Goal: Information Seeking & Learning: Check status

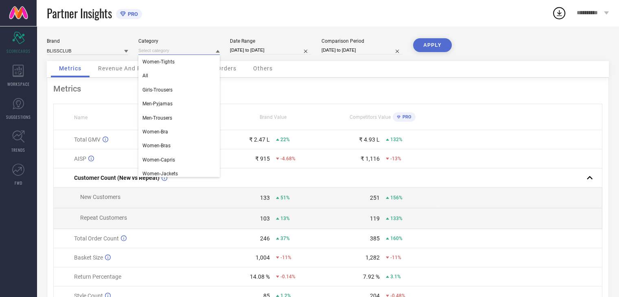
click at [164, 54] on input at bounding box center [178, 50] width 81 height 9
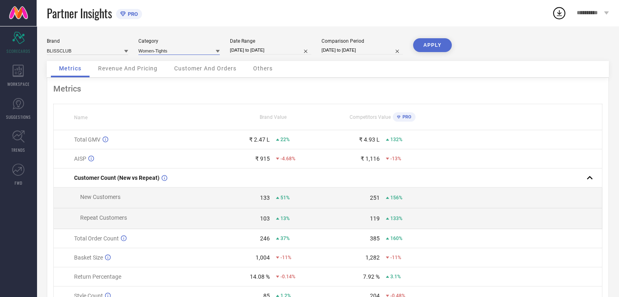
click at [158, 50] on input at bounding box center [178, 50] width 81 height 9
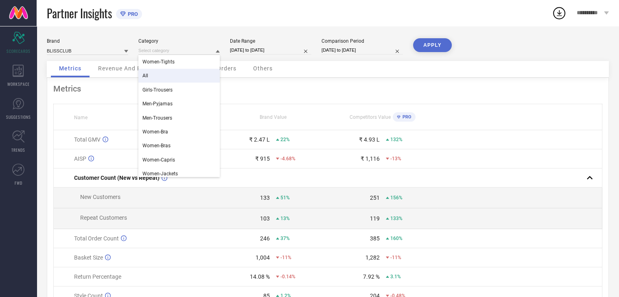
click at [156, 77] on div "All" at bounding box center [178, 76] width 81 height 14
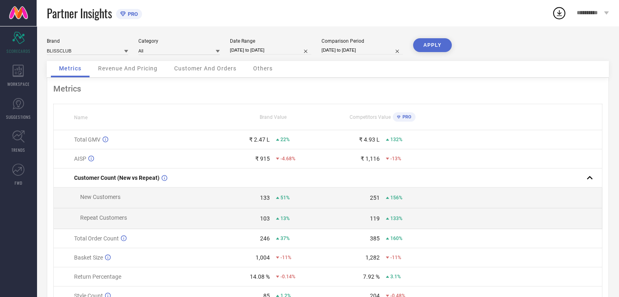
select select "8"
select select "2025"
select select "9"
select select "2025"
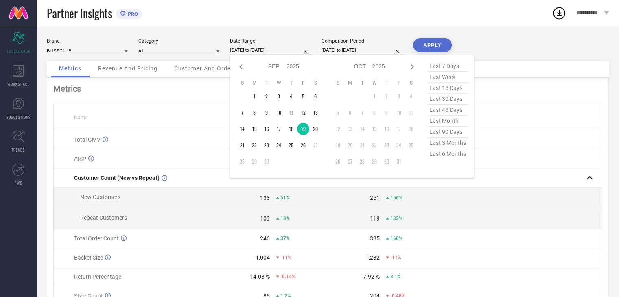
click at [283, 53] on input "[DATE] to [DATE]" at bounding box center [270, 50] width 81 height 9
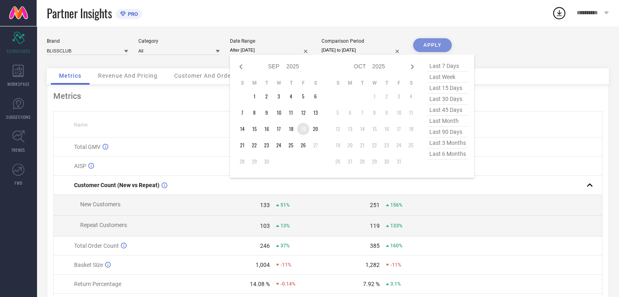
click at [300, 129] on td "19" at bounding box center [303, 129] width 12 height 12
type input "[DATE] to [DATE]"
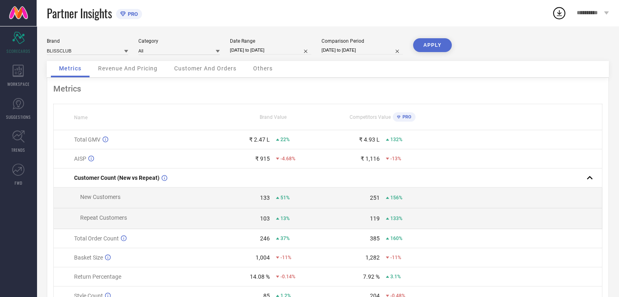
select select "8"
select select "2025"
select select "9"
select select "2025"
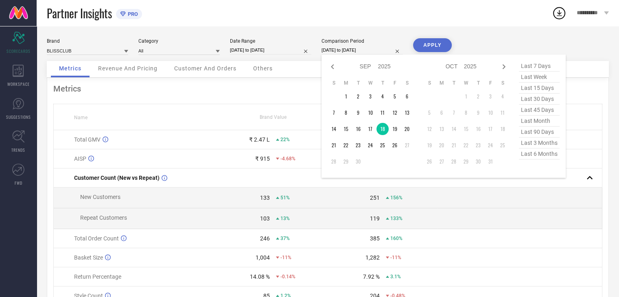
click at [350, 53] on input "[DATE] to [DATE]" at bounding box center [361, 50] width 81 height 9
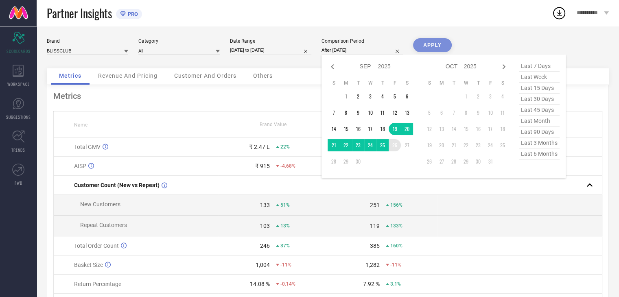
drag, startPoint x: 392, startPoint y: 125, endPoint x: 393, endPoint y: 144, distance: 19.2
click at [393, 144] on tbody "1 2 3 4 5 6 7 8 9 10 11 12 13 14 15 16 17 18 19 20 21 22 23 24 25 26 27 28 29 30" at bounding box center [370, 128] width 85 height 77
type input "[DATE] to [DATE]"
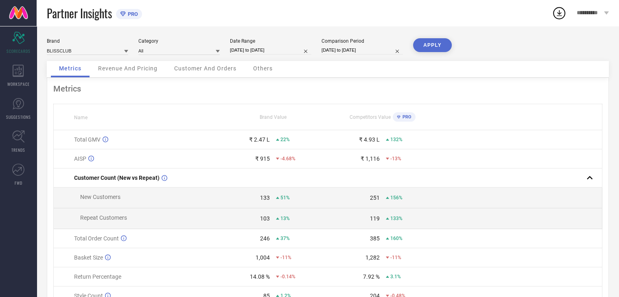
click at [429, 48] on button "APPLY" at bounding box center [432, 45] width 39 height 14
click at [425, 44] on button "APPLY" at bounding box center [432, 45] width 39 height 14
select select "8"
select select "2025"
select select "9"
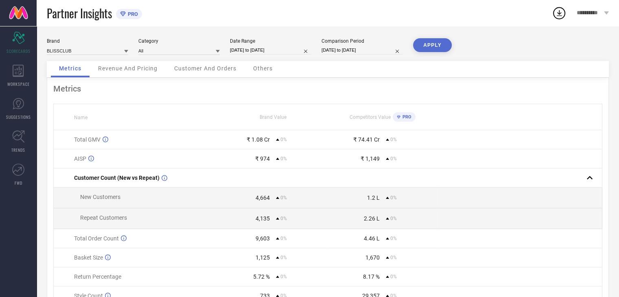
select select "2025"
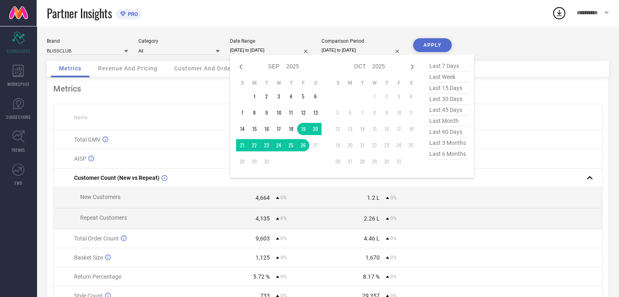
click at [284, 51] on input "[DATE] to [DATE]" at bounding box center [270, 50] width 81 height 9
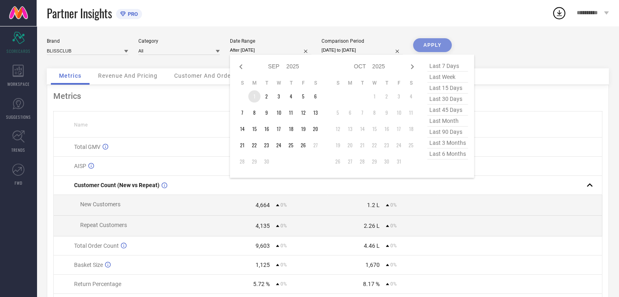
click at [255, 96] on td "1" at bounding box center [254, 96] width 12 height 12
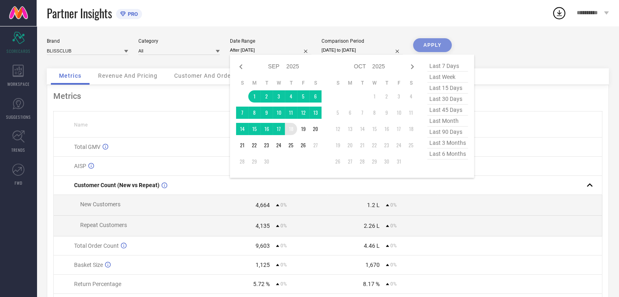
type input "[DATE] to [DATE]"
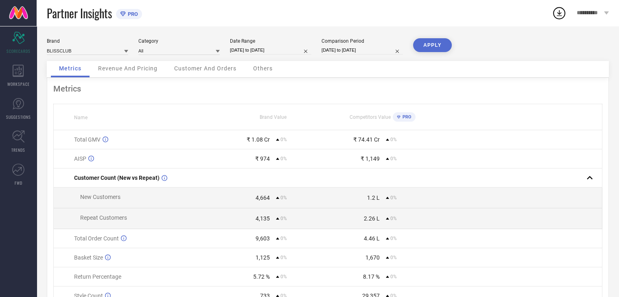
select select "8"
select select "2025"
select select "9"
select select "2025"
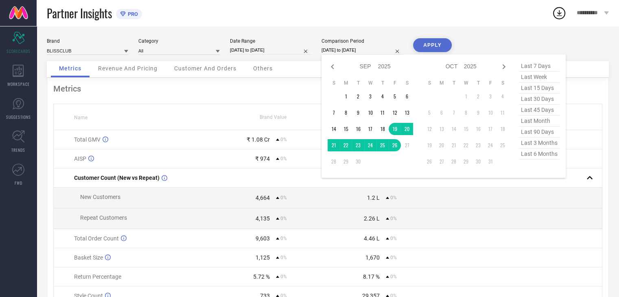
click at [338, 47] on input "[DATE] to [DATE]" at bounding box center [361, 50] width 81 height 9
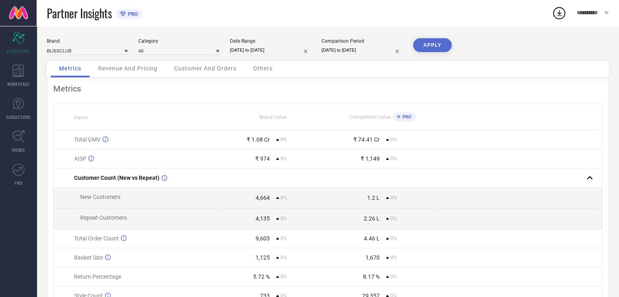
click at [285, 96] on div "Metrics Name Brand Value Competitors Value PRO Total GMV ₹ 1.08 Cr 0% ₹ 74.41 C…" at bounding box center [328, 202] width 562 height 249
click at [425, 43] on button "APPLY" at bounding box center [432, 45] width 39 height 14
select select "8"
select select "2025"
select select "9"
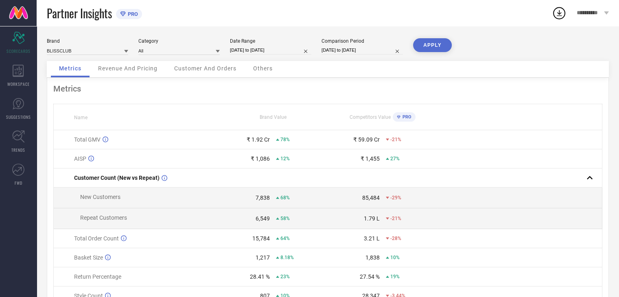
select select "2025"
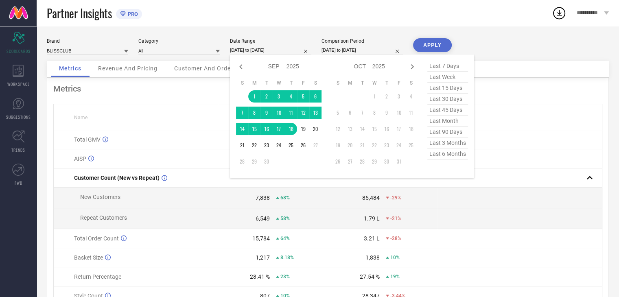
click at [272, 52] on input "[DATE] to [DATE]" at bounding box center [270, 50] width 81 height 9
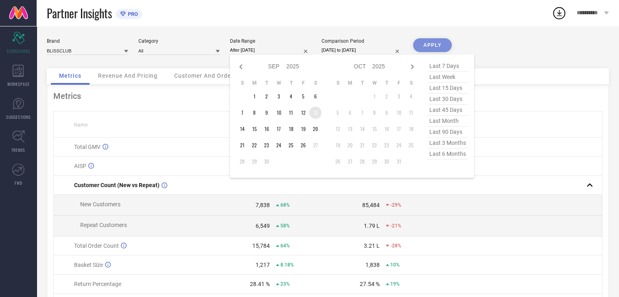
click at [317, 109] on td "13" at bounding box center [315, 113] width 12 height 12
type input "[DATE] to [DATE]"
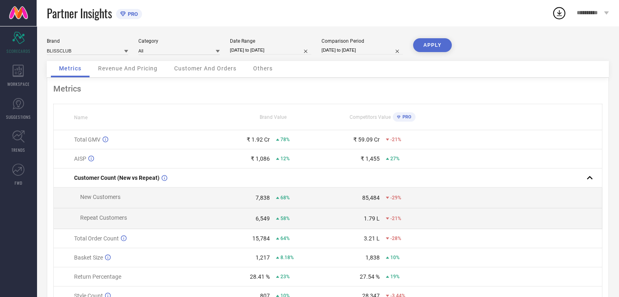
select select "8"
select select "2025"
select select "9"
select select "2025"
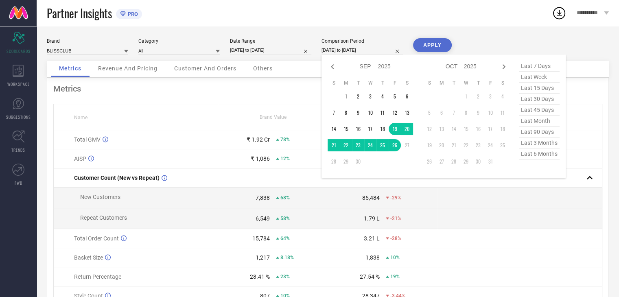
click at [333, 51] on input "[DATE] to [DATE]" at bounding box center [361, 50] width 81 height 9
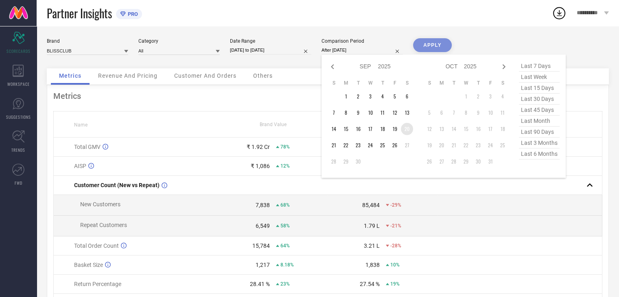
click at [407, 128] on td "20" at bounding box center [407, 129] width 12 height 12
type input "[DATE] to [DATE]"
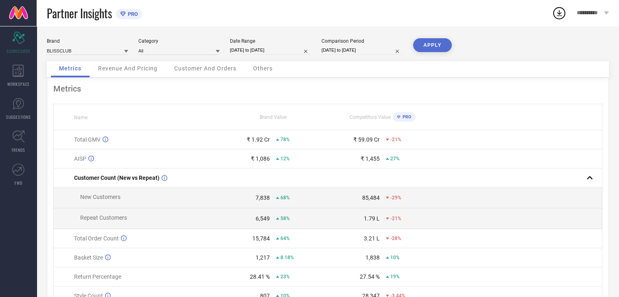
click at [431, 44] on button "APPLY" at bounding box center [432, 45] width 39 height 14
click at [428, 42] on button "APPLY" at bounding box center [432, 45] width 39 height 14
click at [16, 75] on icon at bounding box center [18, 71] width 11 height 12
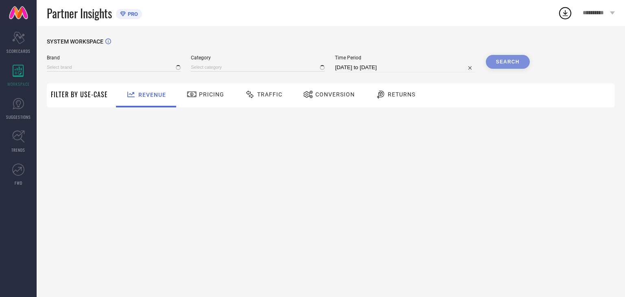
type input "BLISSCLUB"
type input "All"
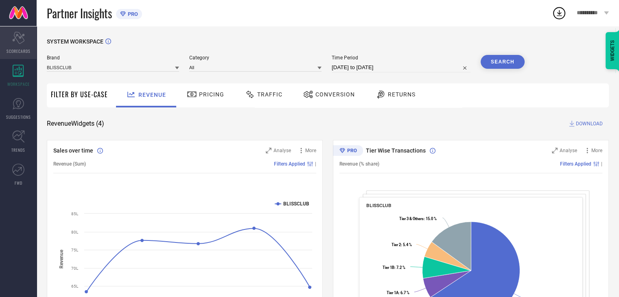
click at [22, 40] on icon "Scorecard" at bounding box center [18, 38] width 13 height 12
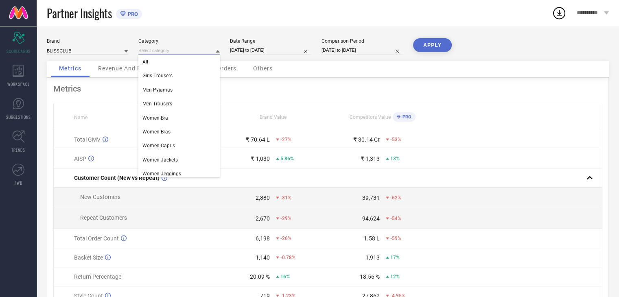
click at [177, 52] on input at bounding box center [178, 50] width 81 height 9
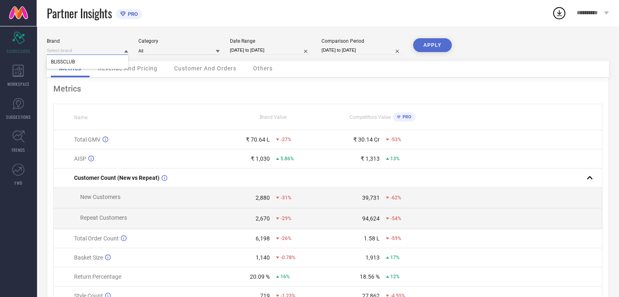
click at [122, 51] on input at bounding box center [87, 50] width 81 height 9
click at [70, 63] on span "BLISSCLUB" at bounding box center [63, 62] width 24 height 6
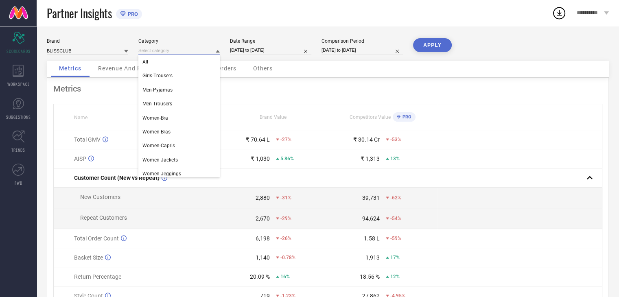
click at [164, 54] on input at bounding box center [178, 50] width 81 height 9
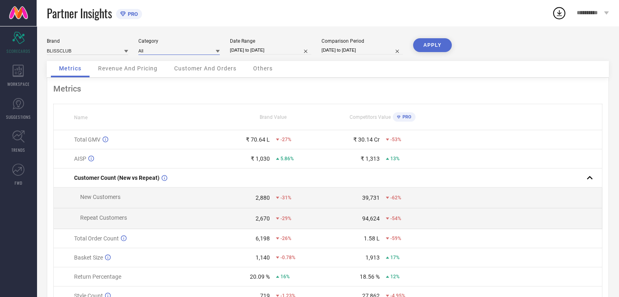
click at [156, 52] on input at bounding box center [178, 50] width 81 height 9
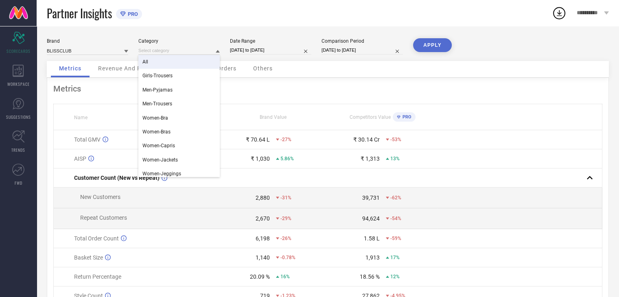
click at [184, 59] on div "All" at bounding box center [178, 62] width 81 height 14
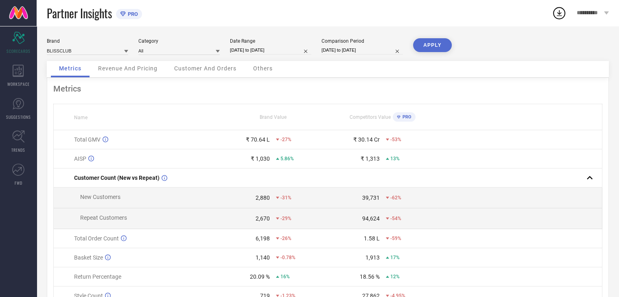
select select "8"
select select "2025"
select select "9"
select select "2025"
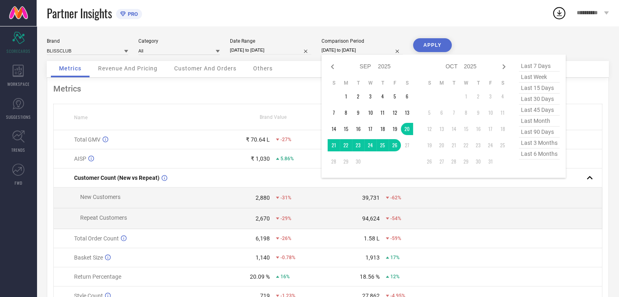
click at [378, 54] on input "[DATE] to [DATE]" at bounding box center [361, 50] width 81 height 9
click at [403, 111] on td "13" at bounding box center [407, 113] width 12 height 12
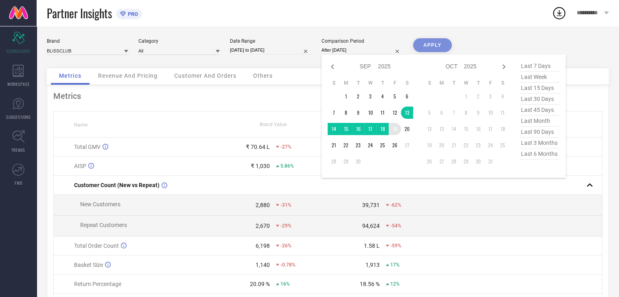
type input "[DATE] to [DATE]"
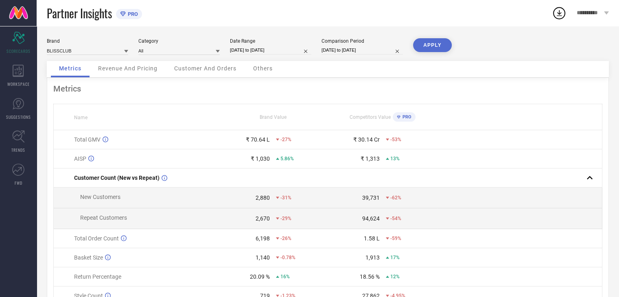
click at [428, 40] on button "APPLY" at bounding box center [432, 45] width 39 height 14
select select "8"
select select "2025"
select select "9"
select select "2025"
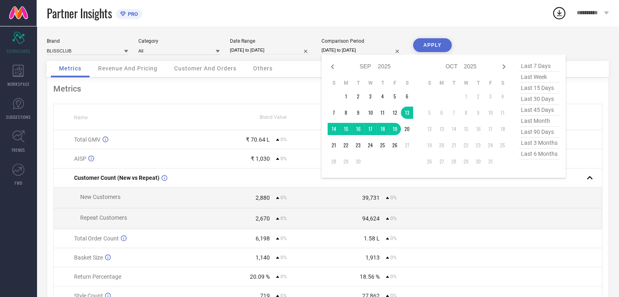
click at [376, 52] on input "[DATE] to [DATE]" at bounding box center [361, 50] width 81 height 9
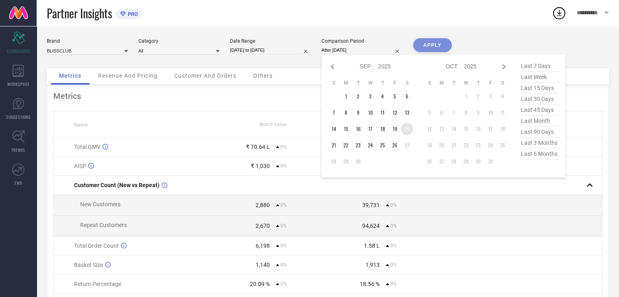
click at [406, 129] on td "20" at bounding box center [407, 129] width 12 height 12
type input "[DATE] to [DATE]"
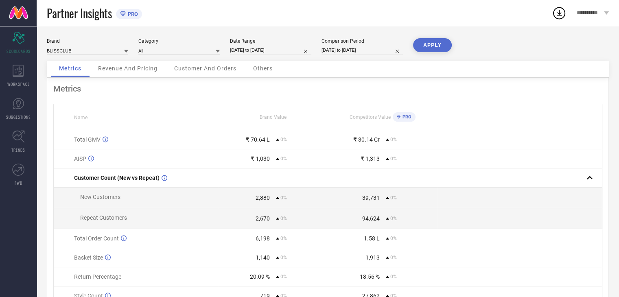
click at [430, 42] on button "APPLY" at bounding box center [432, 45] width 39 height 14
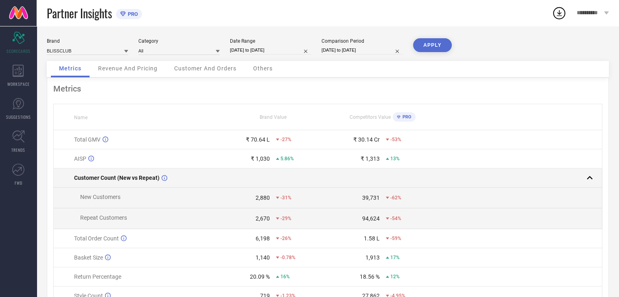
click at [591, 181] on rect at bounding box center [589, 177] width 11 height 11
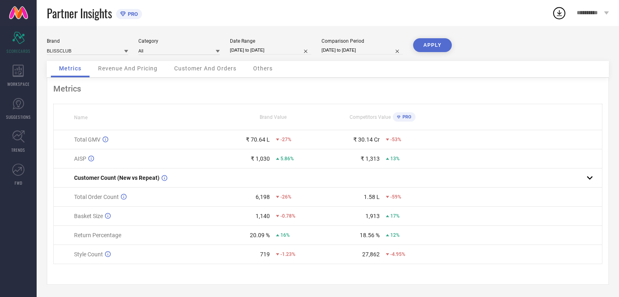
scroll to position [3, 0]
click at [15, 137] on icon at bounding box center [18, 136] width 13 height 13
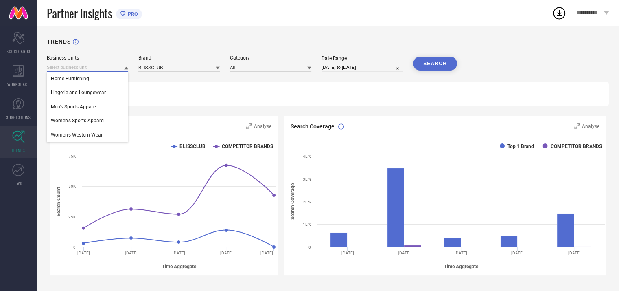
click at [94, 67] on input at bounding box center [87, 67] width 81 height 9
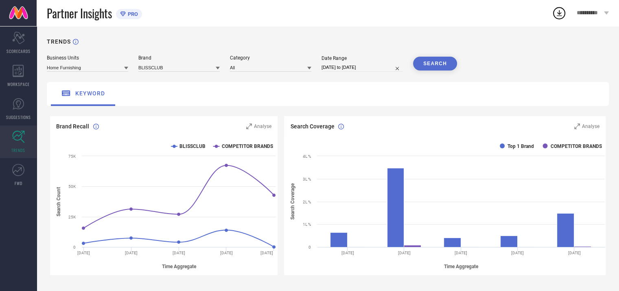
click at [127, 69] on icon at bounding box center [126, 68] width 4 height 4
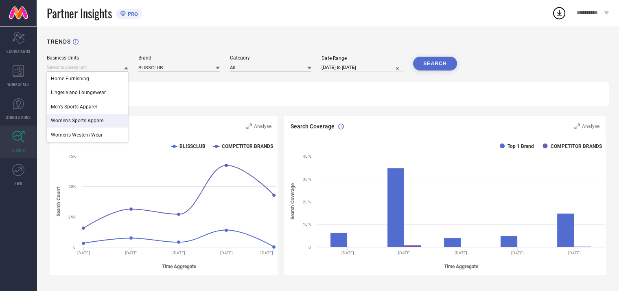
click at [103, 123] on span "Women's Sports Apparel" at bounding box center [78, 121] width 54 height 6
click at [105, 65] on input at bounding box center [87, 67] width 81 height 9
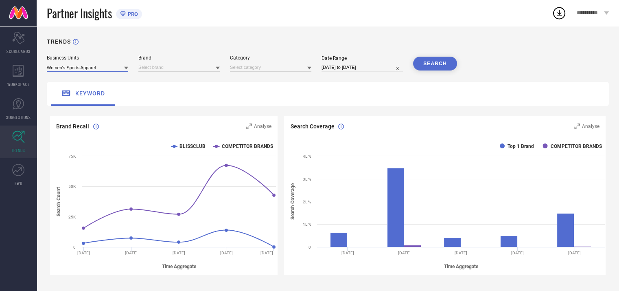
click at [107, 68] on input at bounding box center [87, 67] width 81 height 9
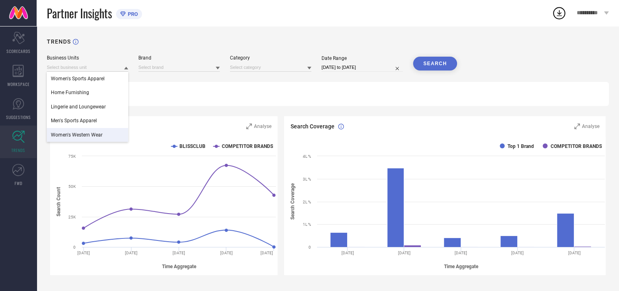
click at [92, 134] on span "Women's Western Wear" at bounding box center [77, 135] width 52 height 6
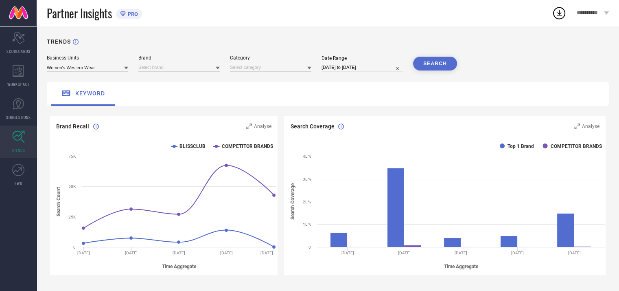
click at [164, 63] on div at bounding box center [178, 67] width 81 height 9
click at [165, 79] on span "BLISSCLUB" at bounding box center [154, 79] width 24 height 6
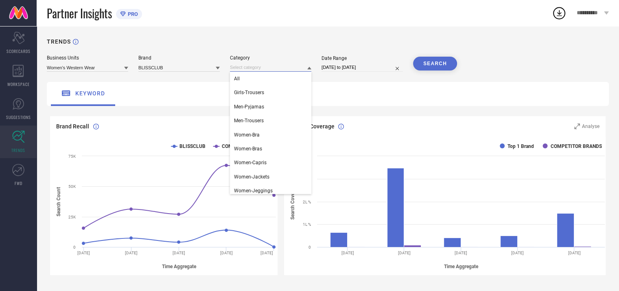
click at [241, 67] on input at bounding box center [270, 67] width 81 height 9
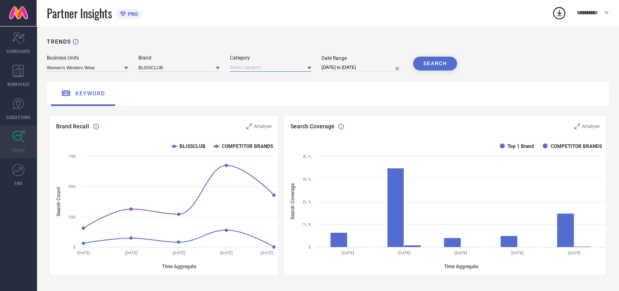
click at [255, 66] on input at bounding box center [270, 67] width 81 height 9
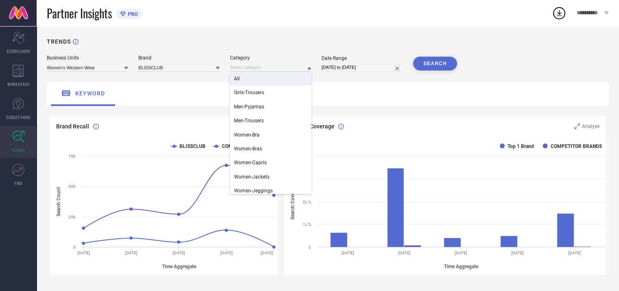
click at [256, 79] on div "All" at bounding box center [270, 79] width 81 height 14
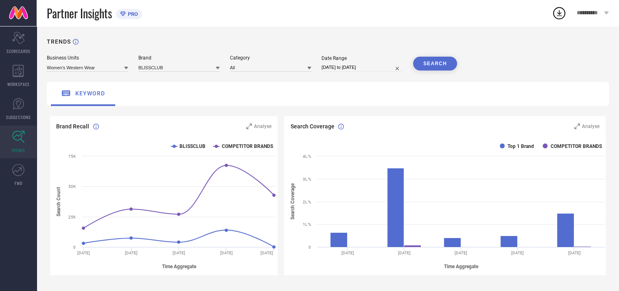
select select "7"
select select "2025"
select select "8"
select select "2025"
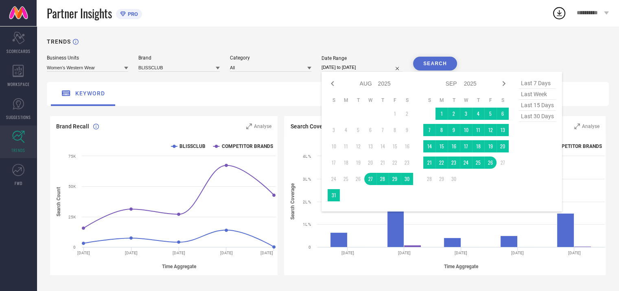
click at [378, 66] on input "[DATE] to [DATE]" at bounding box center [361, 67] width 81 height 9
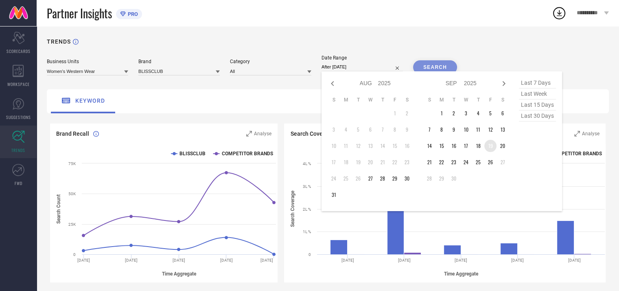
click at [490, 147] on td "19" at bounding box center [490, 146] width 12 height 12
type input "[DATE] to [DATE]"
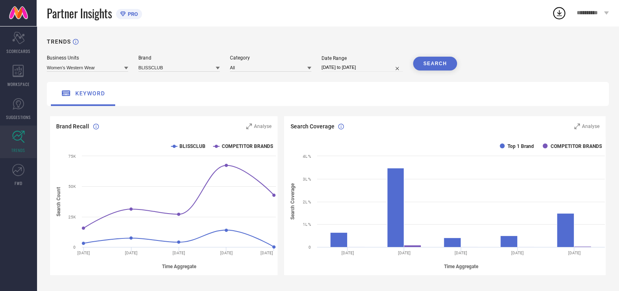
click at [441, 61] on button "SEARCH" at bounding box center [435, 64] width 44 height 14
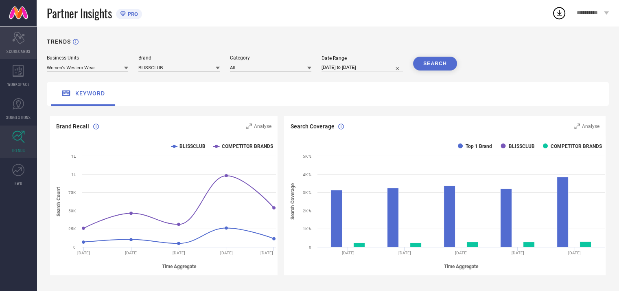
click at [19, 39] on icon "Scorecard" at bounding box center [18, 38] width 13 height 12
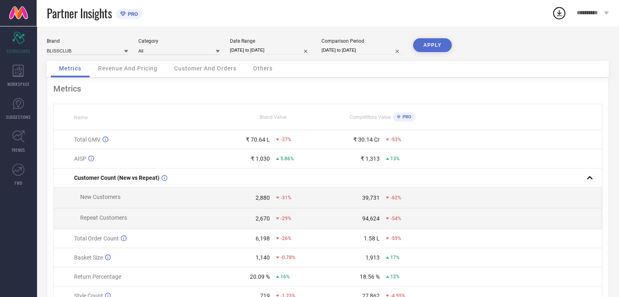
click at [126, 72] on div "Revenue And Pricing" at bounding box center [128, 69] width 76 height 16
